Goal: Information Seeking & Learning: Learn about a topic

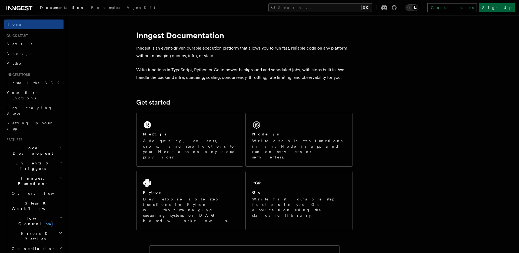
click at [513, 10] on link "Sign Up" at bounding box center [497, 7] width 36 height 9
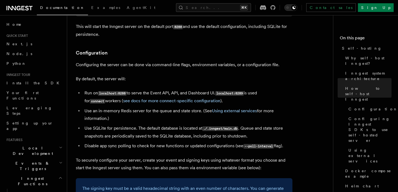
scroll to position [329, 0]
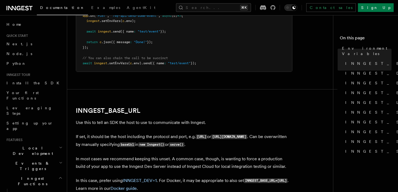
scroll to position [200, 0]
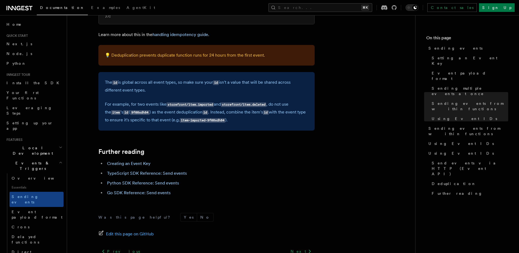
scroll to position [1543, 0]
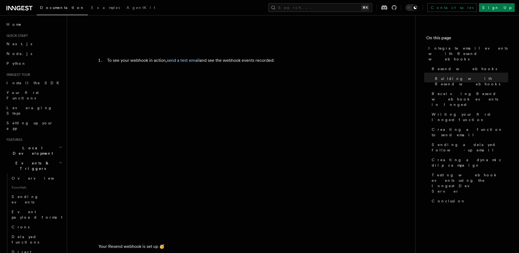
scroll to position [2226, 0]
